Goal: Transaction & Acquisition: Purchase product/service

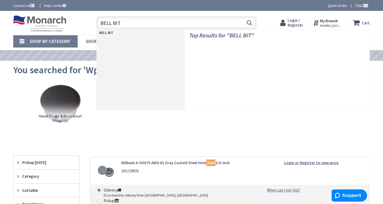
type input "BELL BITS"
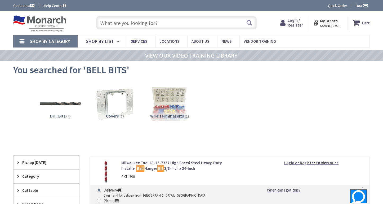
click at [118, 25] on input "text" at bounding box center [176, 22] width 161 height 13
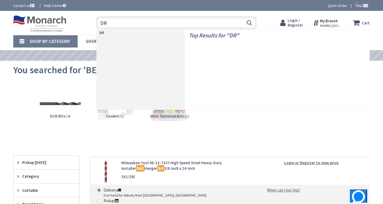
type input "D"
type input "LONG DRILL BITS"
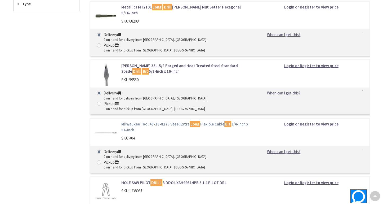
scroll to position [185, 0]
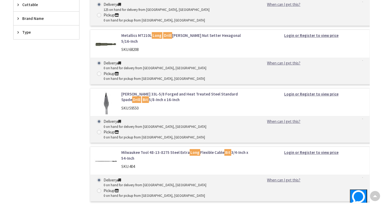
click at [167, 149] on link "Milwaukee Tool 48-13-8275 Steel Extra Long Flexible Cable Bit 3/4-Inch x 54-Inch" at bounding box center [185, 154] width 128 height 11
